Goal: Communication & Community: Answer question/provide support

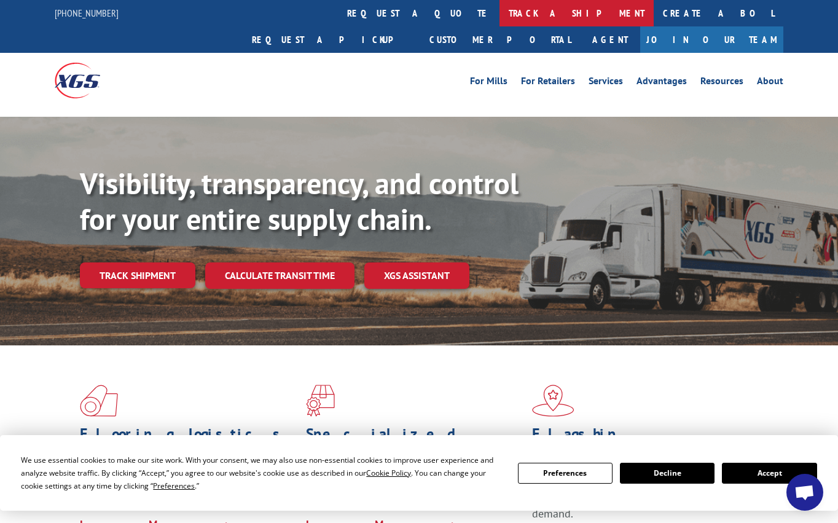
click at [499, 11] on link "track a shipment" at bounding box center [576, 13] width 154 height 26
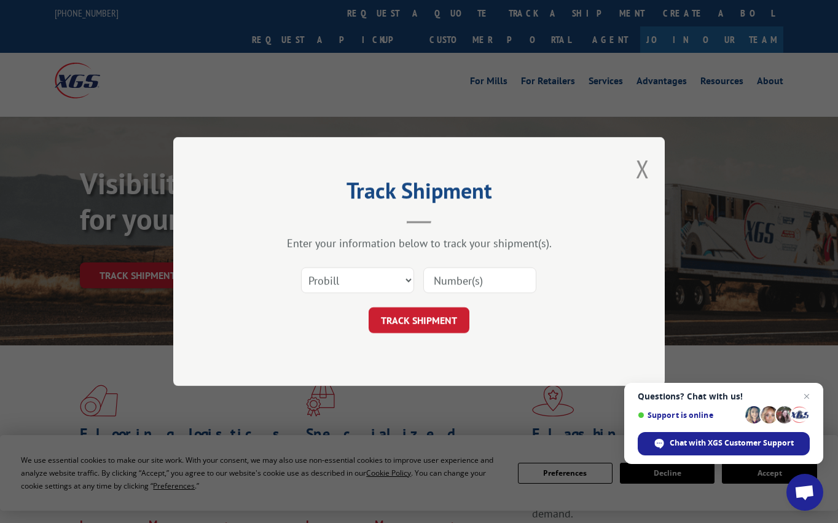
click at [441, 285] on input at bounding box center [479, 280] width 113 height 26
paste input "17468101"
type input "17468101"
click at [425, 316] on button "TRACK SHIPMENT" at bounding box center [418, 320] width 101 height 26
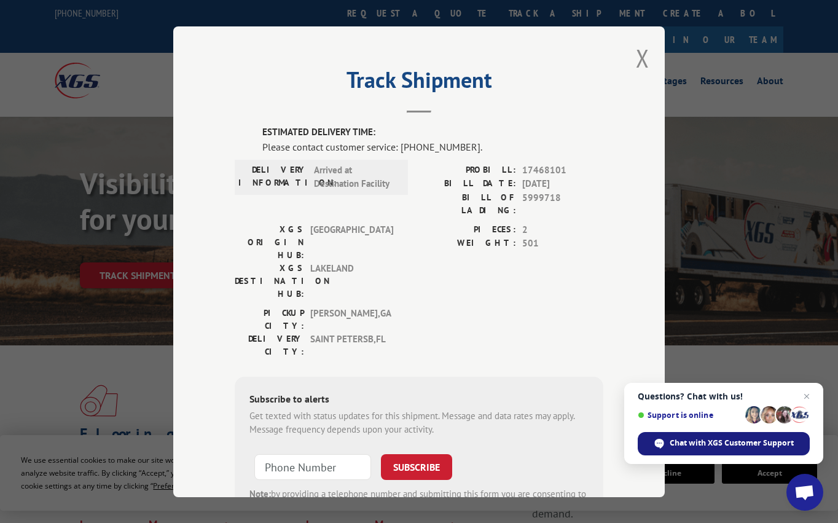
click at [694, 443] on span "Chat with XGS Customer Support" at bounding box center [731, 442] width 124 height 11
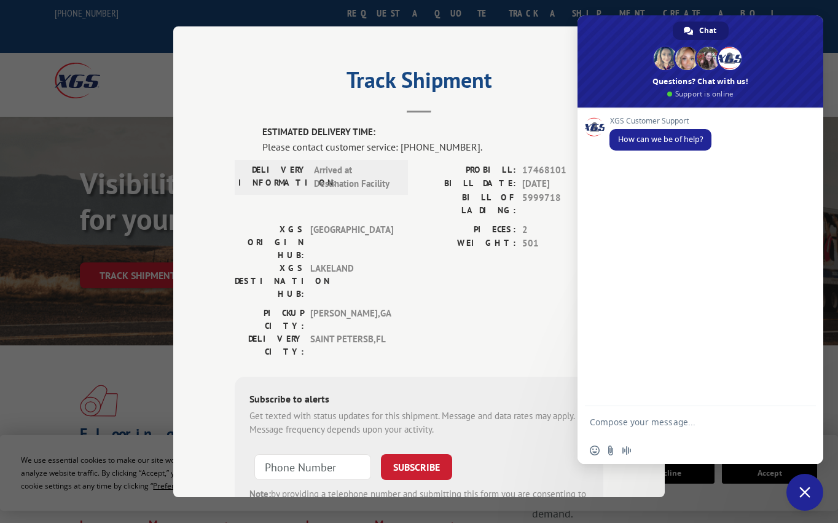
click at [645, 421] on textarea "Compose your message..." at bounding box center [687, 421] width 196 height 31
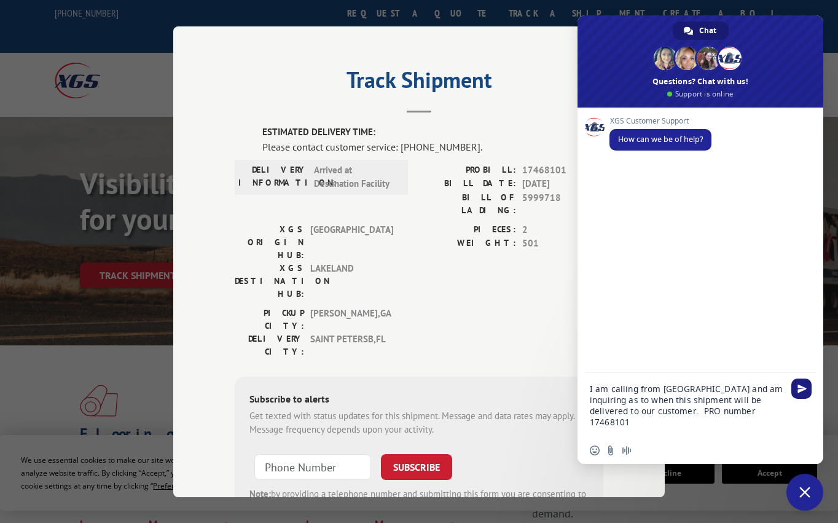
type textarea "I am calling from [GEOGRAPHIC_DATA] and am inquiring as to when this shipment w…"
click at [800, 389] on span "Send" at bounding box center [801, 388] width 9 height 9
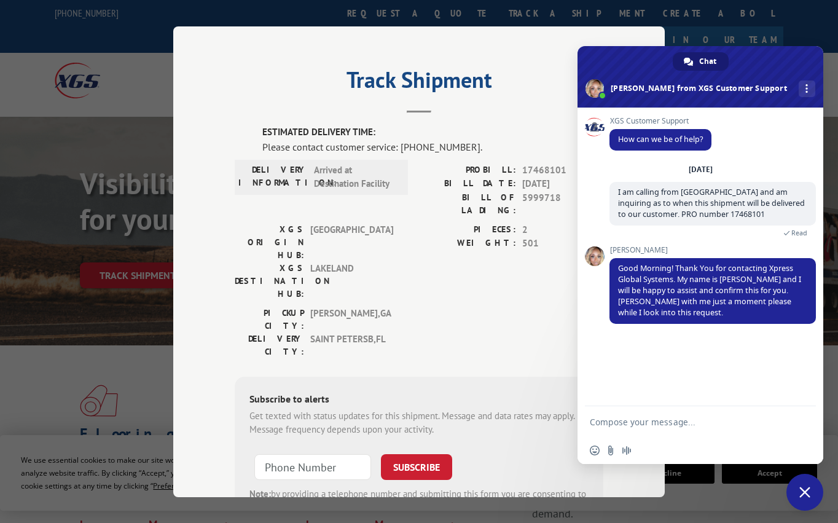
click at [628, 426] on textarea "Compose your message..." at bounding box center [687, 421] width 196 height 31
type textarea "Thank you, [PERSON_NAME]."
click at [804, 423] on span "Send" at bounding box center [801, 421] width 9 height 9
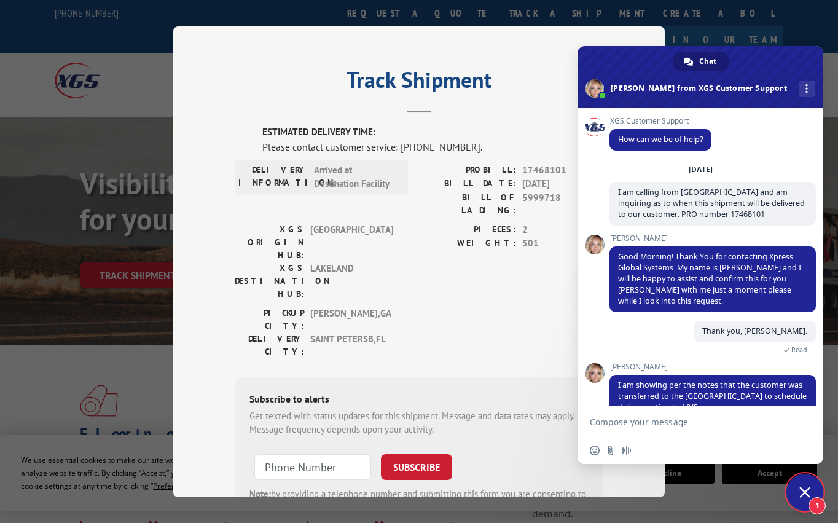
scroll to position [26, 0]
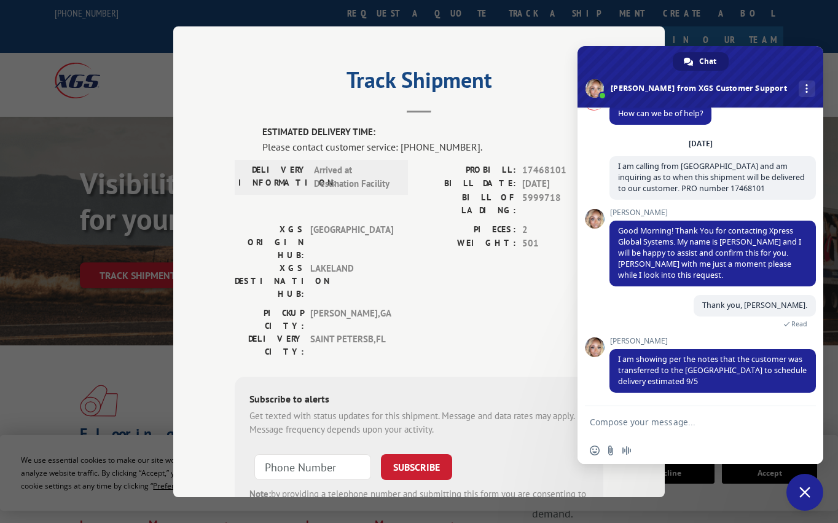
click at [634, 422] on textarea "Compose your message..." at bounding box center [687, 421] width 196 height 31
type textarea "Ok, that is what I needed. Thank you and have a great day!"
click at [800, 411] on span "Send" at bounding box center [801, 410] width 9 height 9
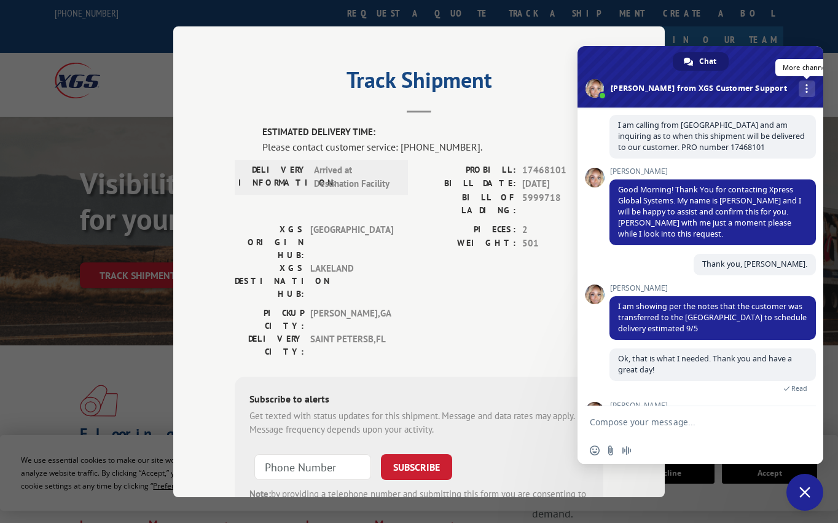
scroll to position [190, 0]
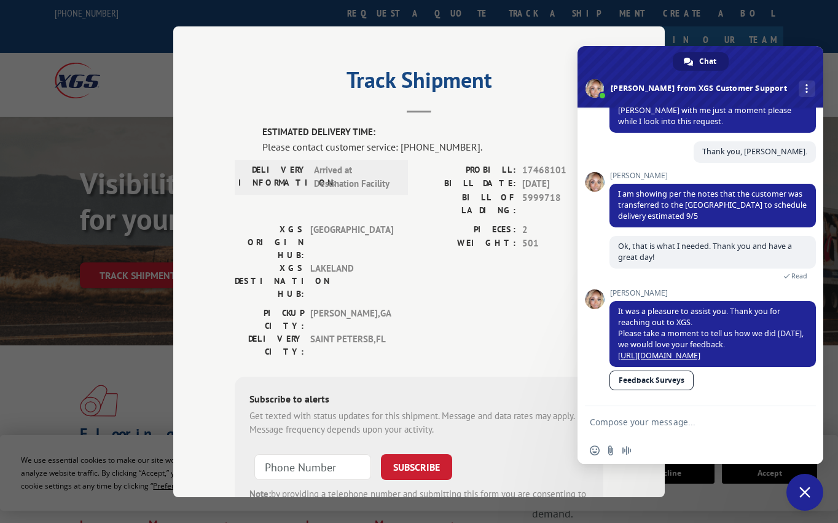
click at [654, 380] on link "Feedback Surveys" at bounding box center [651, 380] width 84 height 20
